Goal: Book appointment/travel/reservation

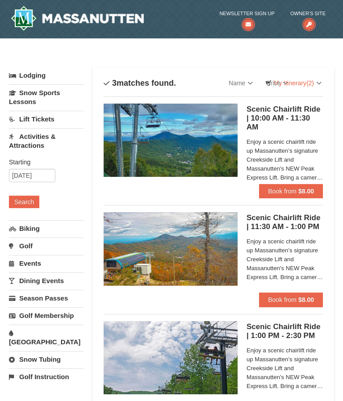
scroll to position [17, 0]
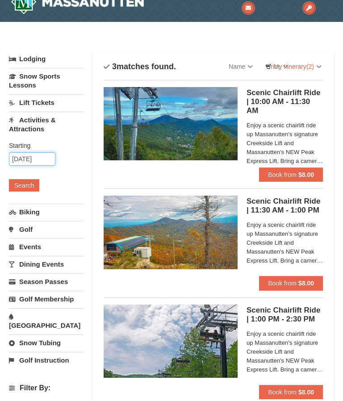
click at [25, 159] on input "[DATE]" at bounding box center [32, 158] width 46 height 13
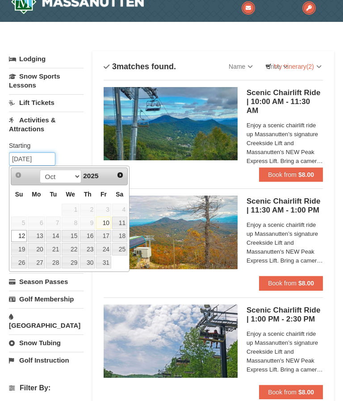
scroll to position [16, 0]
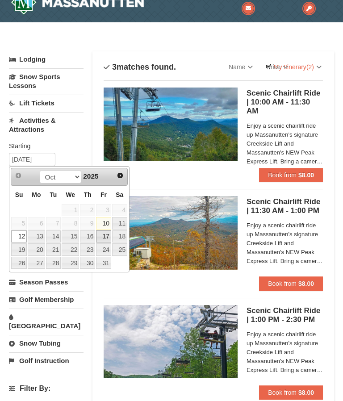
click at [101, 236] on link "17" at bounding box center [103, 237] width 15 height 13
type input "10/17/2025"
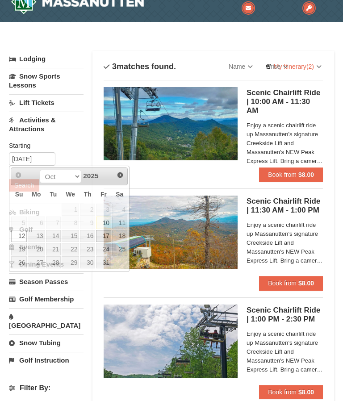
scroll to position [17, 0]
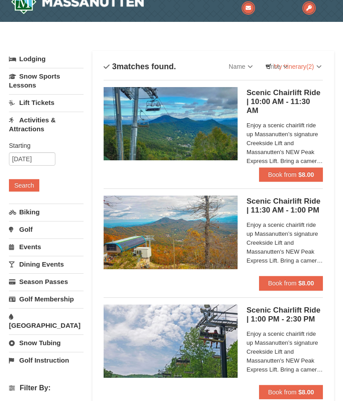
click at [22, 184] on button "Search" at bounding box center [24, 185] width 30 height 13
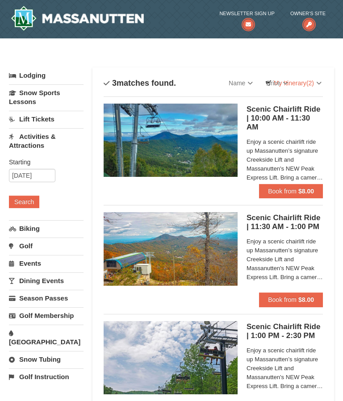
click at [34, 119] on link "Lift Tickets" at bounding box center [46, 119] width 75 height 17
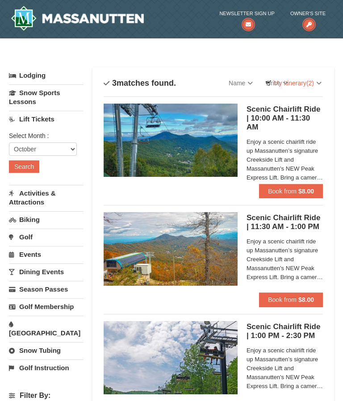
click at [26, 166] on button "Search" at bounding box center [24, 166] width 30 height 13
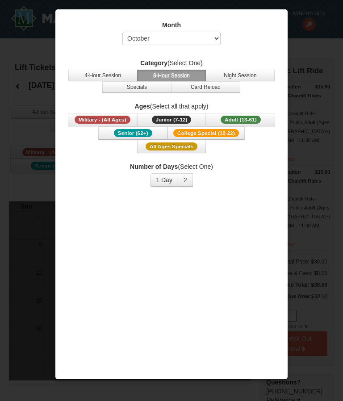
select select "10"
click at [160, 182] on button "1 Day" at bounding box center [164, 179] width 28 height 13
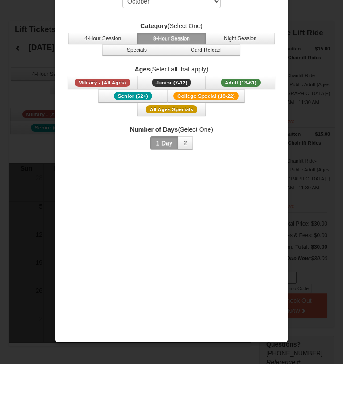
scroll to position [38, 0]
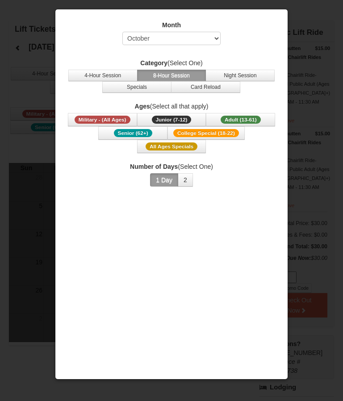
click at [326, 51] on div at bounding box center [171, 200] width 343 height 401
click at [333, 131] on div at bounding box center [171, 200] width 343 height 401
click at [34, 84] on div at bounding box center [171, 200] width 343 height 401
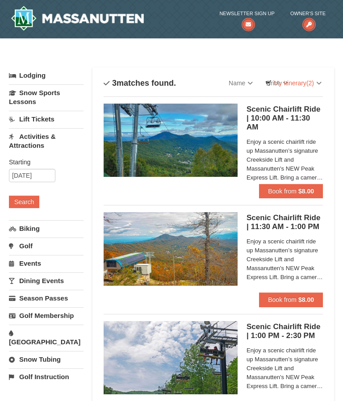
click at [34, 119] on link "Lift Tickets" at bounding box center [46, 119] width 75 height 17
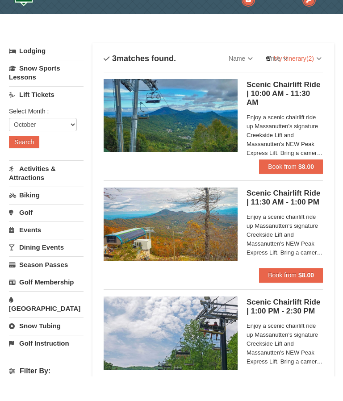
scroll to position [25, 0]
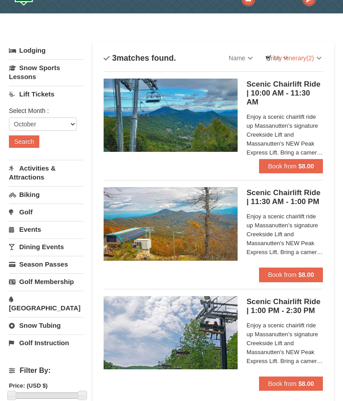
click at [26, 96] on link "Lift Tickets" at bounding box center [46, 94] width 75 height 17
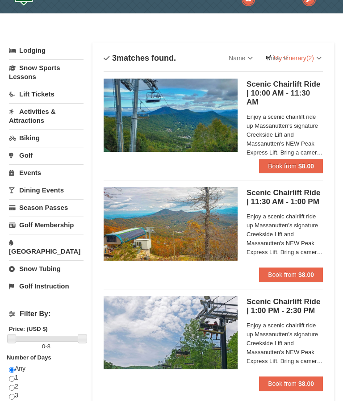
click at [36, 112] on link "Activities & Attractions" at bounding box center [46, 115] width 75 height 25
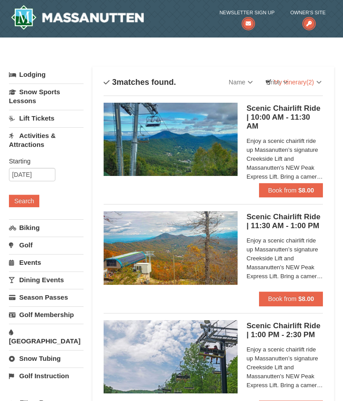
scroll to position [0, 0]
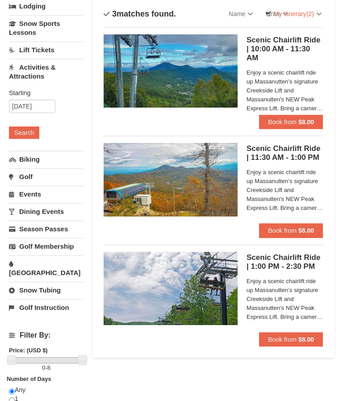
scroll to position [69, 0]
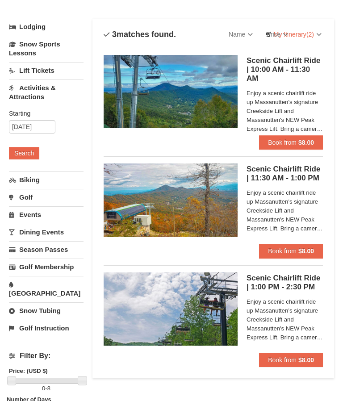
click at [273, 61] on h5 "Scenic Chairlift Ride | 10:00 AM - 11:30 AM Massanutten Scenic Chairlift Rides" at bounding box center [285, 70] width 76 height 27
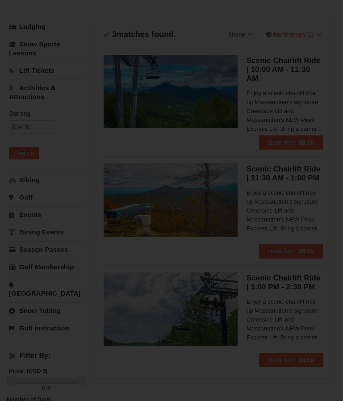
scroll to position [49, 0]
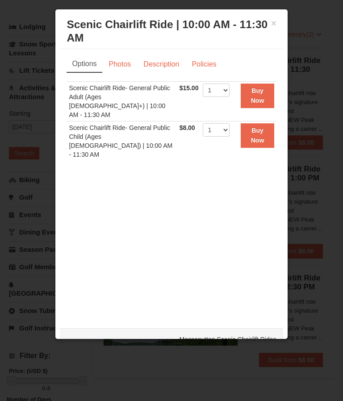
click at [111, 70] on link "Photos" at bounding box center [120, 64] width 34 height 17
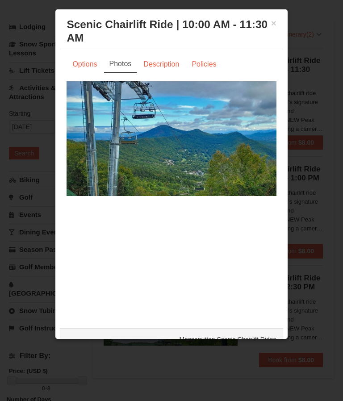
click at [160, 70] on link "Description" at bounding box center [161, 64] width 47 height 17
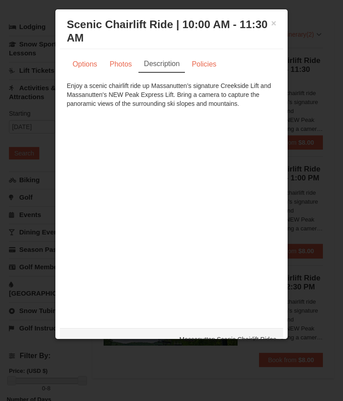
click at [209, 66] on link "Policies" at bounding box center [204, 64] width 36 height 17
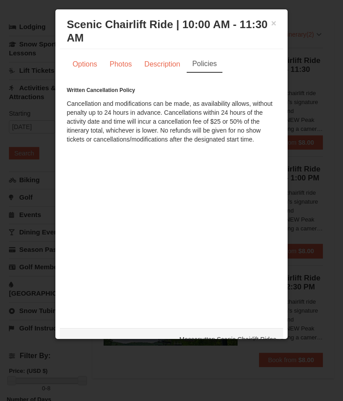
click at [279, 20] on div "× Scenic Chairlift Ride | 10:00 AM - 11:30 AM Massanutten Scenic Chairlift Rides" at bounding box center [171, 31] width 223 height 35
click at [274, 21] on button "×" at bounding box center [273, 23] width 5 height 9
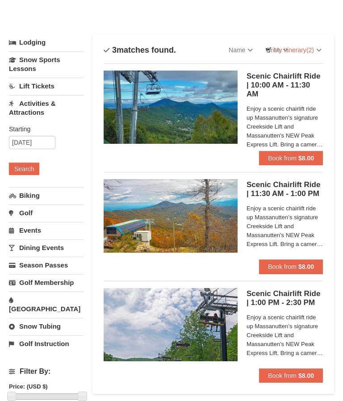
scroll to position [0, 0]
